Goal: Transaction & Acquisition: Purchase product/service

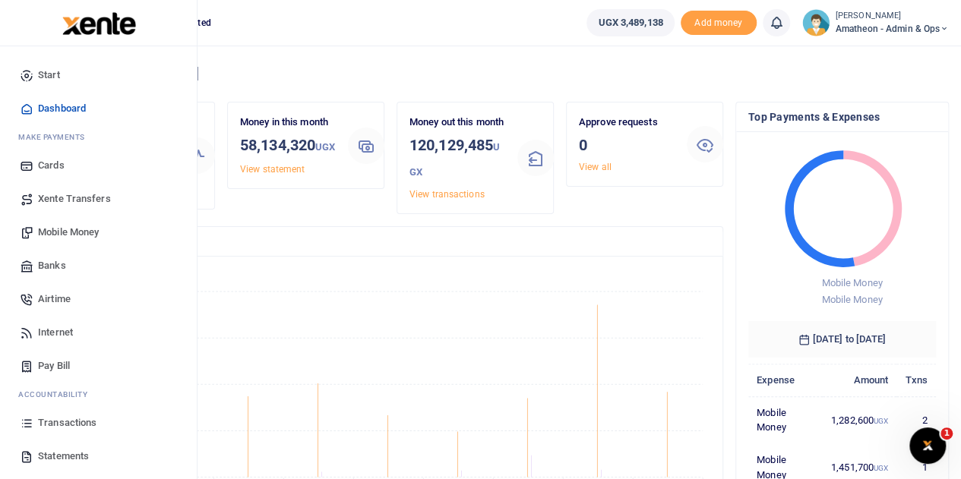
click at [58, 421] on span "Transactions" at bounding box center [67, 422] width 58 height 15
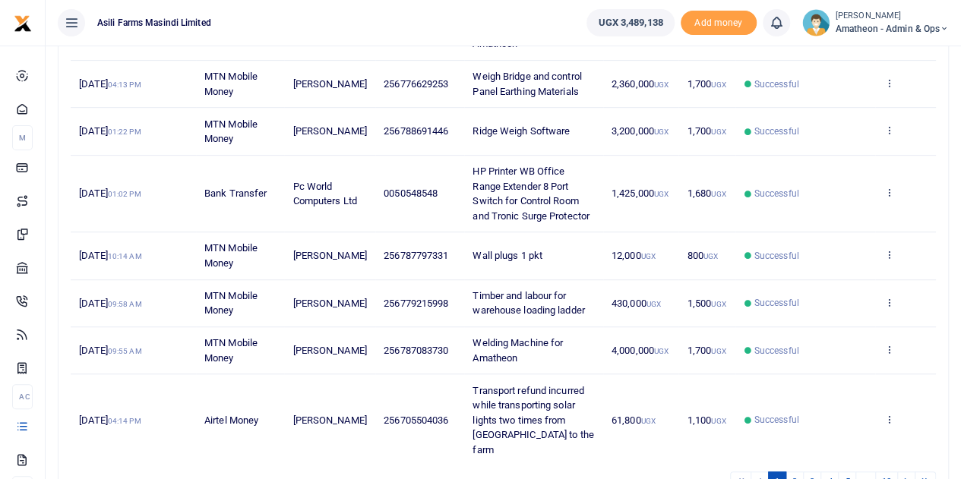
scroll to position [451, 0]
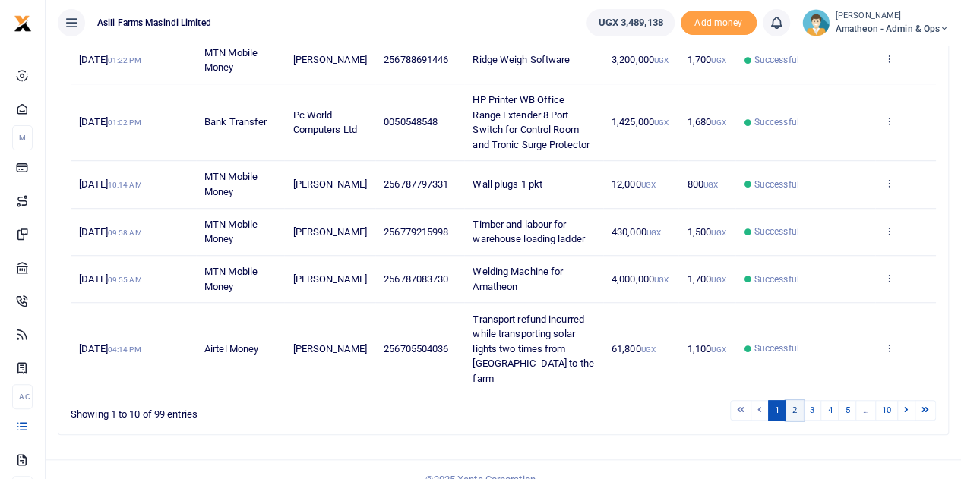
click at [800, 400] on link "2" at bounding box center [794, 410] width 18 height 21
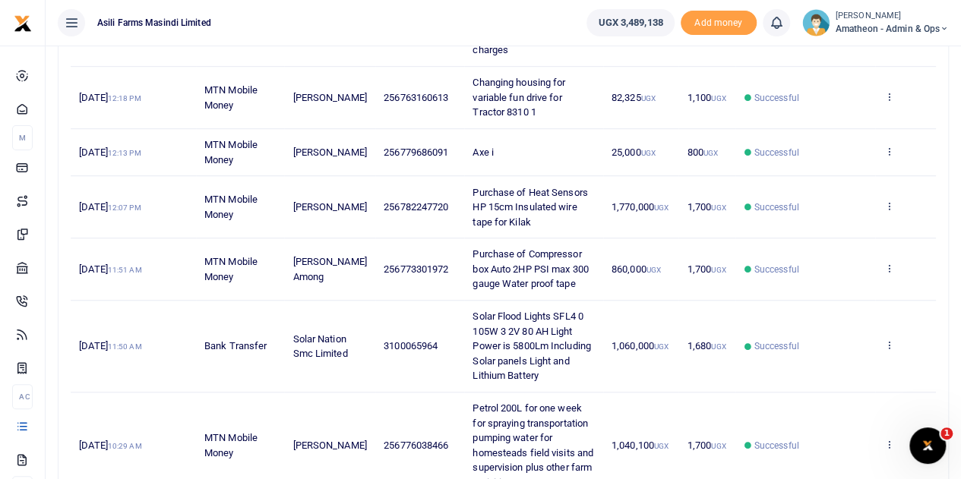
scroll to position [0, 0]
drag, startPoint x: 442, startPoint y: 136, endPoint x: 393, endPoint y: 145, distance: 49.4
click at [393, 145] on td "256779686091" at bounding box center [419, 152] width 89 height 47
copy span "779686091"
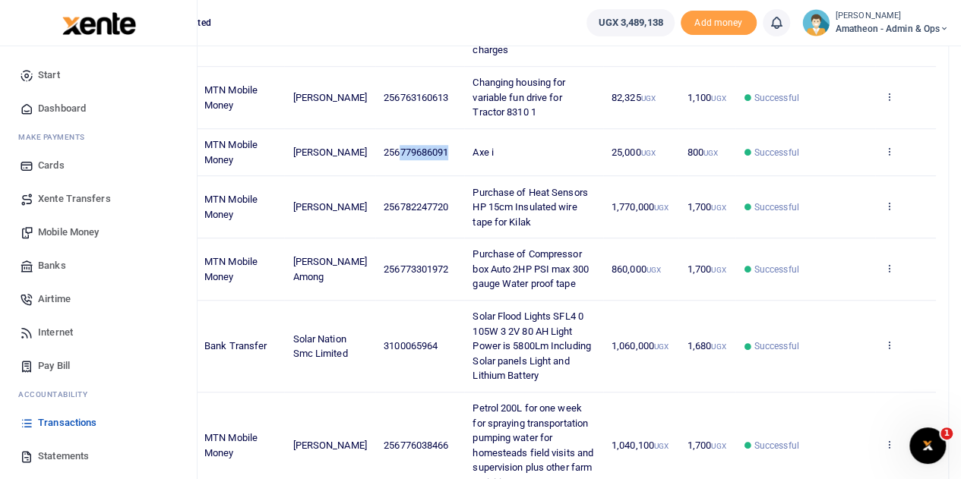
click at [65, 232] on span "Mobile Money" at bounding box center [68, 232] width 61 height 15
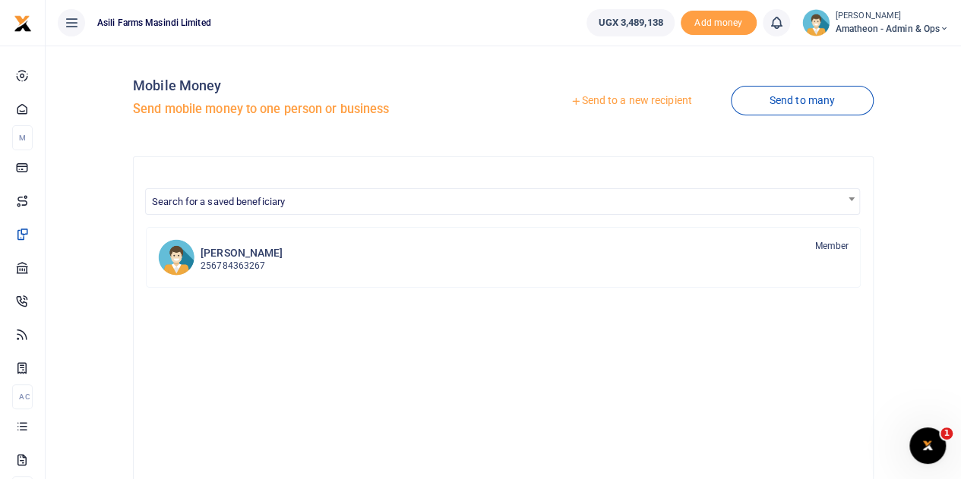
click at [601, 101] on link "Send to a new recipient" at bounding box center [631, 100] width 198 height 27
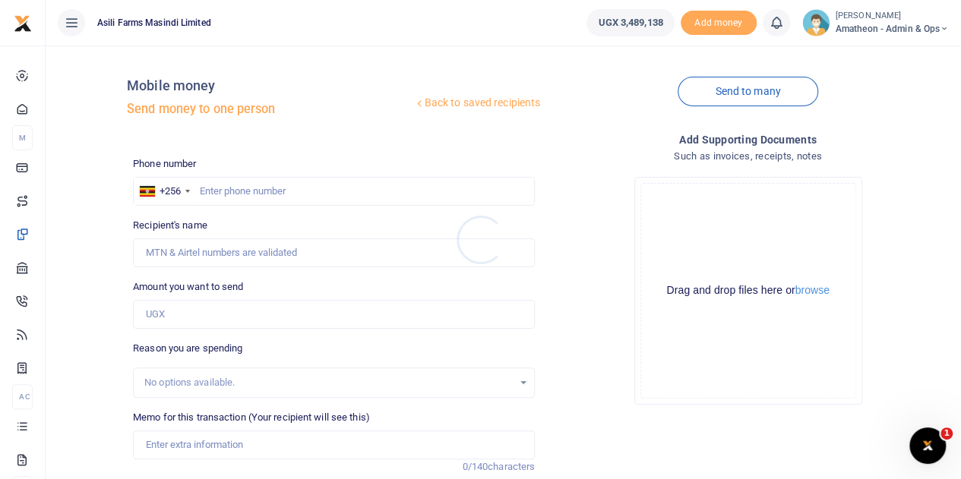
click at [261, 188] on div at bounding box center [480, 239] width 961 height 479
click at [261, 188] on input "text" at bounding box center [334, 191] width 402 height 29
paste input "779686091"
type input "779686091"
type input "Daphine Nakato"
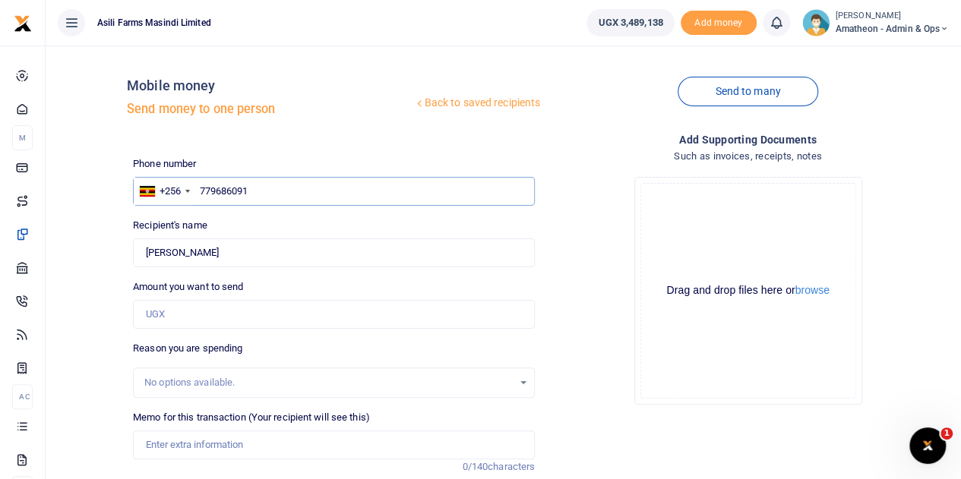
type input "779686091"
click at [187, 313] on input "Amount you want to send" at bounding box center [334, 314] width 402 height 29
type input "460,000"
click at [817, 293] on button "browse" at bounding box center [812, 290] width 34 height 11
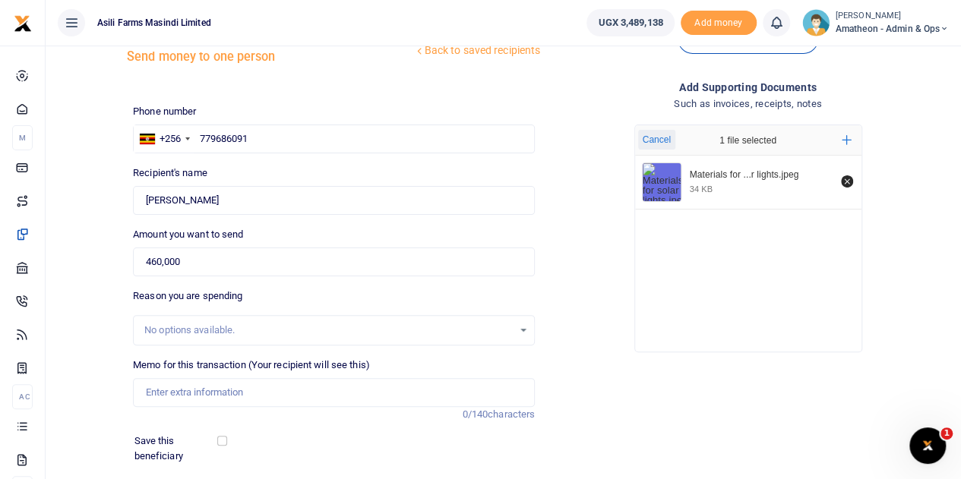
scroll to position [76, 0]
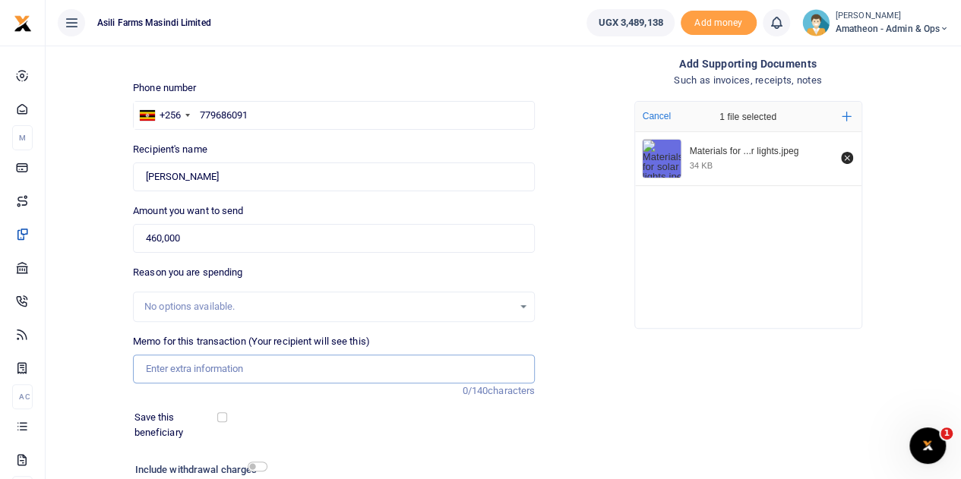
click at [223, 371] on input "Memo for this transaction (Your recipient will see this)" at bounding box center [334, 369] width 402 height 29
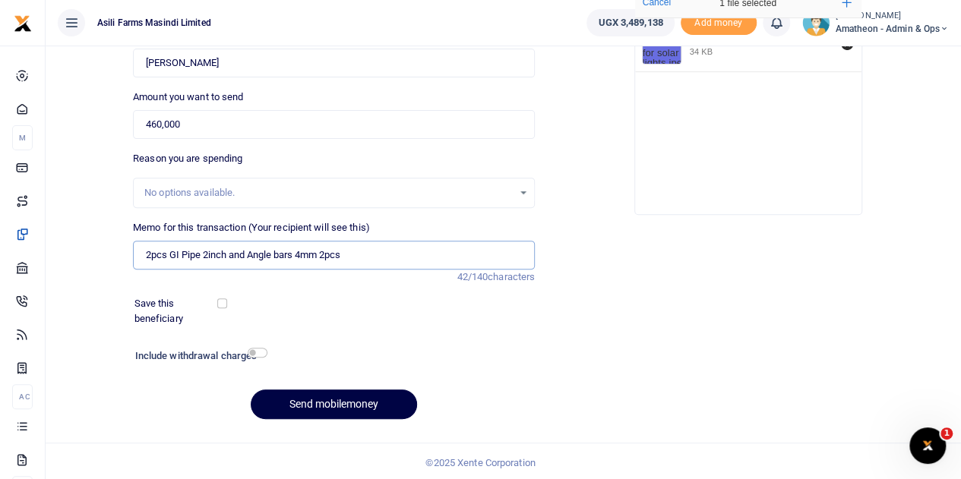
scroll to position [191, 0]
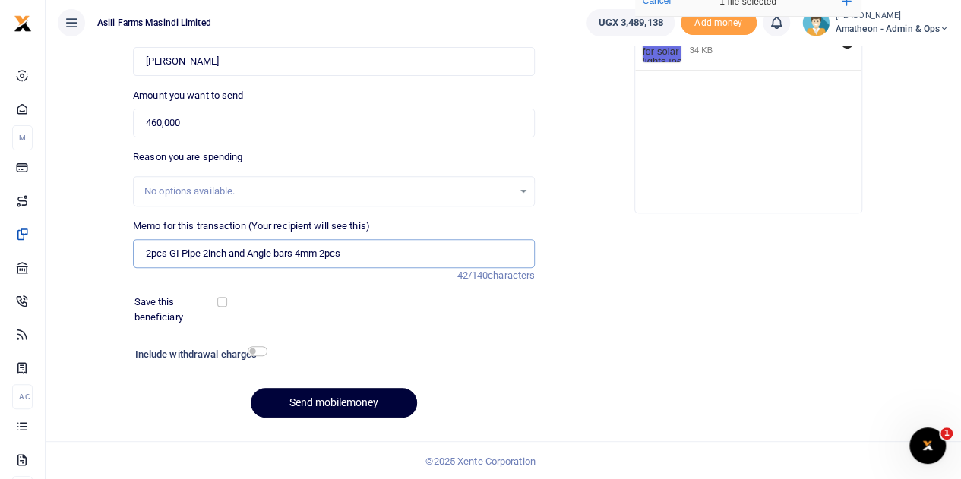
type input "2pcs GI Pipe 2inch and Angle bars 4mm 2pcs"
click at [348, 399] on button "Send mobilemoney" at bounding box center [334, 403] width 166 height 30
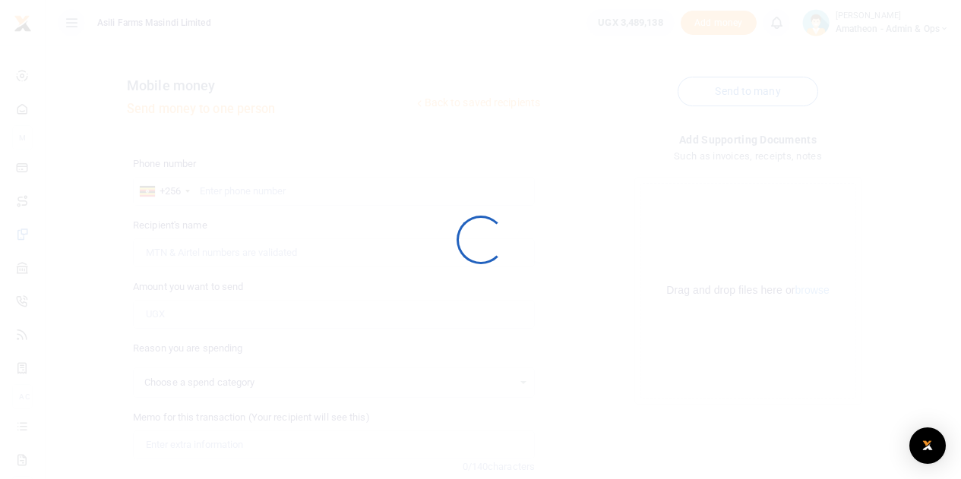
select select
